Goal: Information Seeking & Learning: Compare options

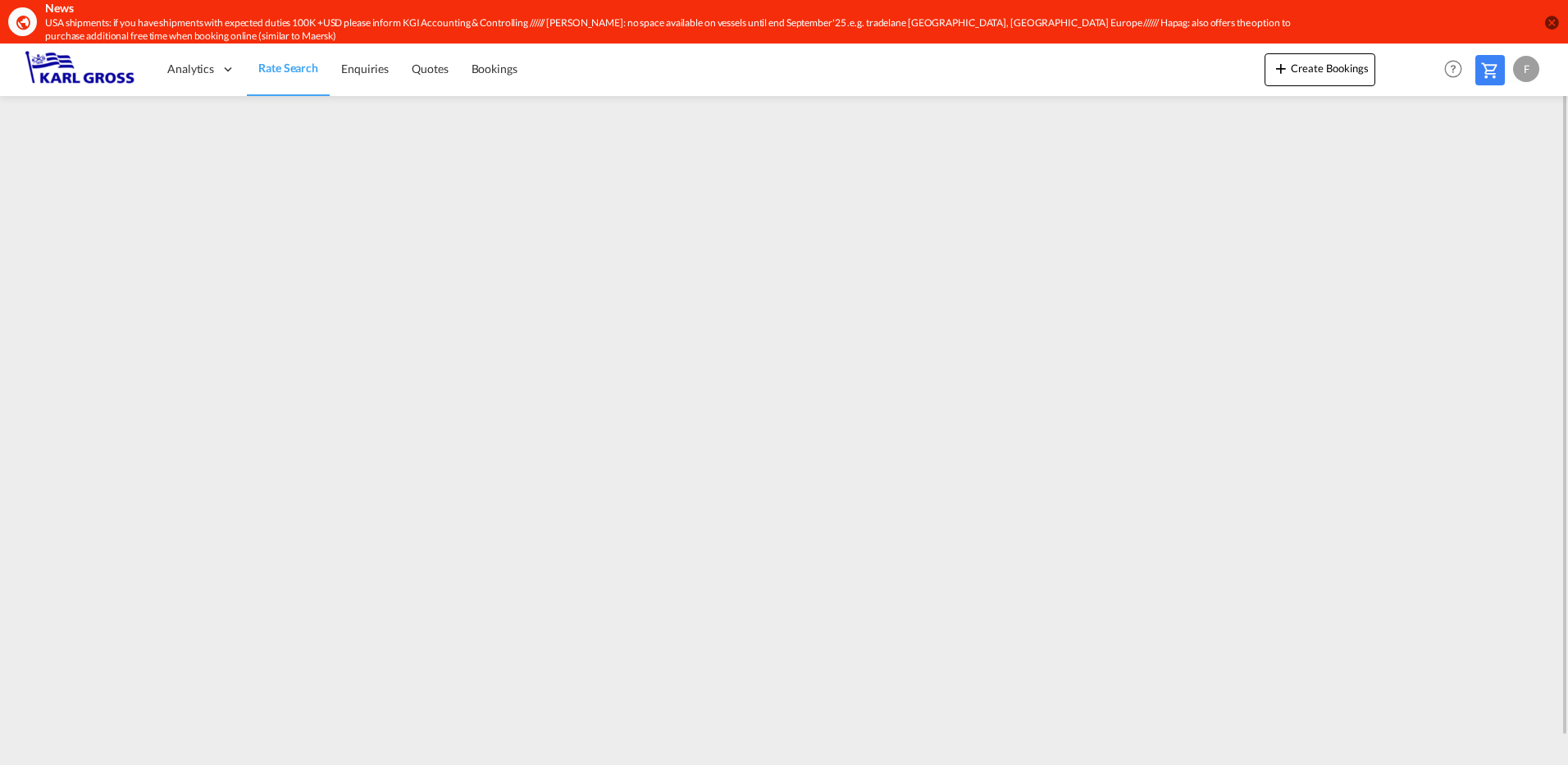
click at [281, 68] on span "Rate Search" at bounding box center [288, 67] width 60 height 14
click at [45, 60] on img at bounding box center [80, 68] width 111 height 37
click at [281, 56] on link "Rate Search" at bounding box center [289, 69] width 83 height 54
